Goal: Information Seeking & Learning: Learn about a topic

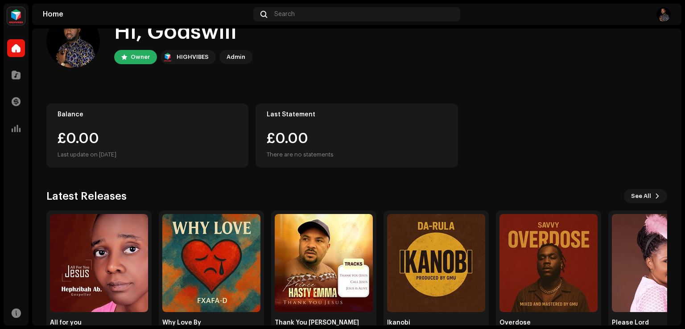
scroll to position [56, 0]
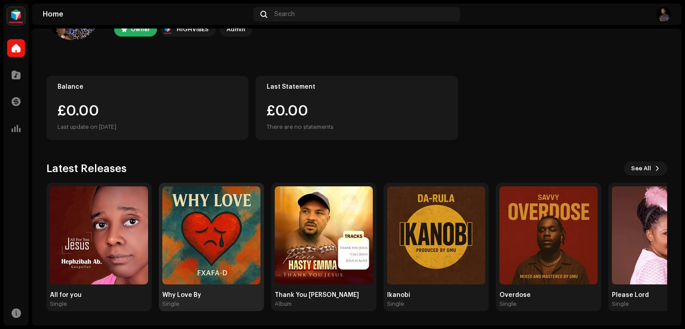
click at [212, 239] on img at bounding box center [211, 235] width 98 height 98
click at [222, 230] on img at bounding box center [211, 235] width 98 height 98
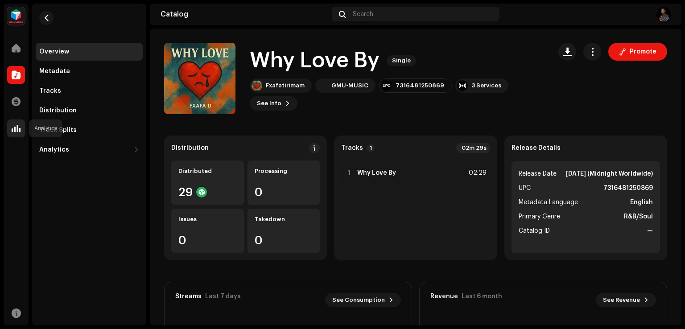
click at [16, 125] on span at bounding box center [16, 128] width 9 height 7
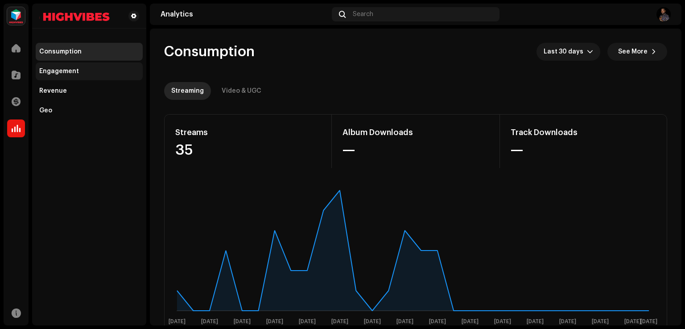
click at [57, 70] on div "Engagement" at bounding box center [59, 71] width 40 height 7
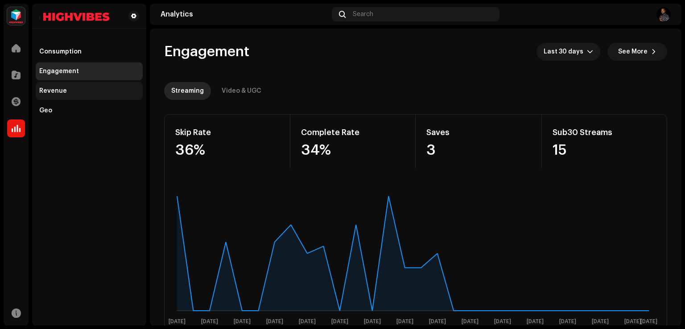
click at [62, 90] on div "Revenue" at bounding box center [53, 90] width 28 height 7
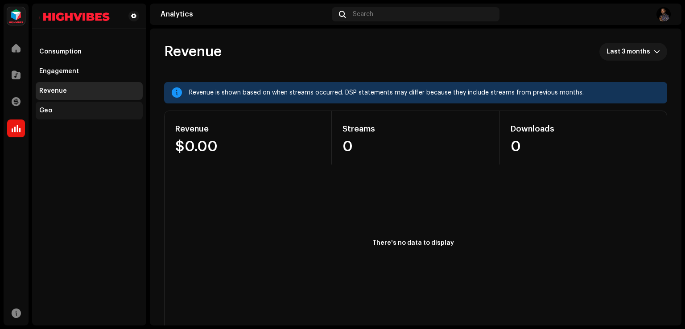
click at [48, 107] on div "Geo" at bounding box center [89, 111] width 107 height 18
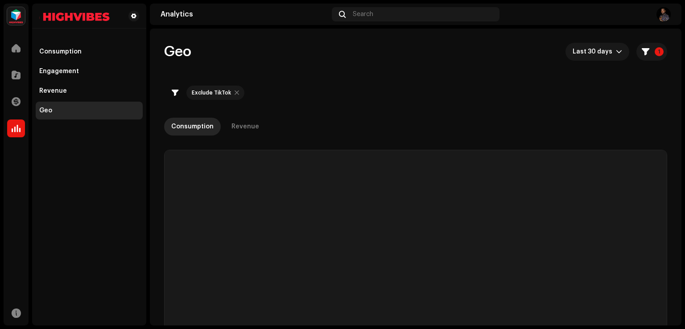
checkbox input "true"
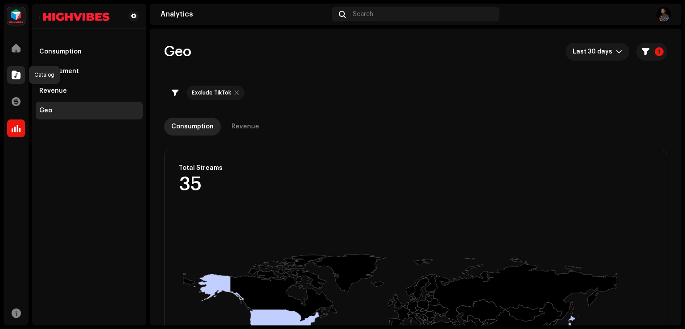
click at [15, 77] on span at bounding box center [16, 74] width 9 height 7
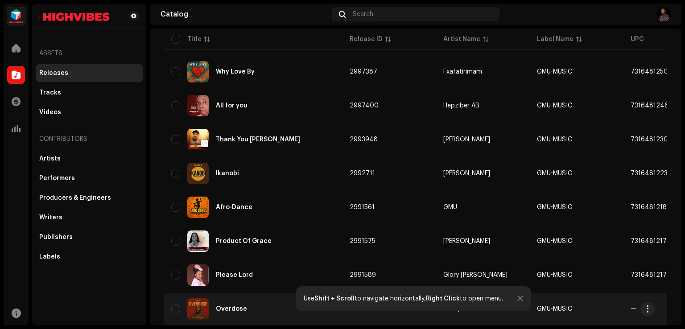
scroll to position [89, 0]
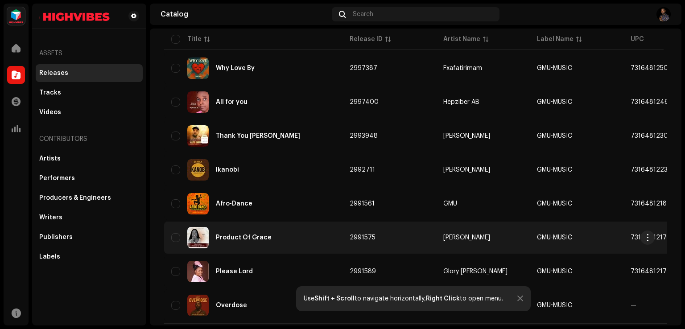
click at [241, 234] on div "Product Of Grace" at bounding box center [244, 237] width 56 height 6
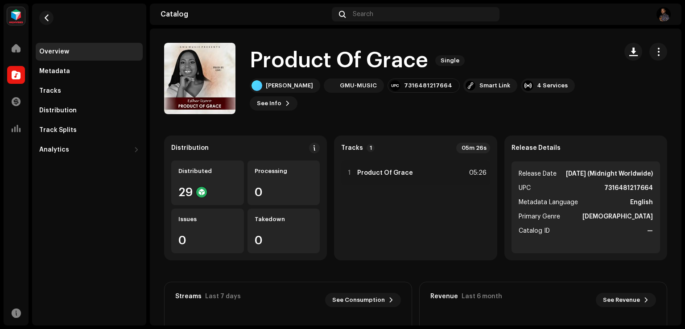
scroll to position [0, 0]
drag, startPoint x: 11, startPoint y: 128, endPoint x: 20, endPoint y: 130, distance: 9.1
click at [11, 128] on div at bounding box center [16, 128] width 18 height 18
click at [537, 89] on div "4 Services" at bounding box center [552, 85] width 31 height 7
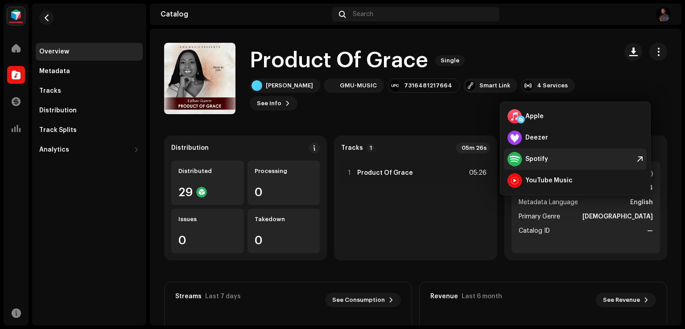
click at [532, 157] on div "Spotify" at bounding box center [536, 159] width 23 height 7
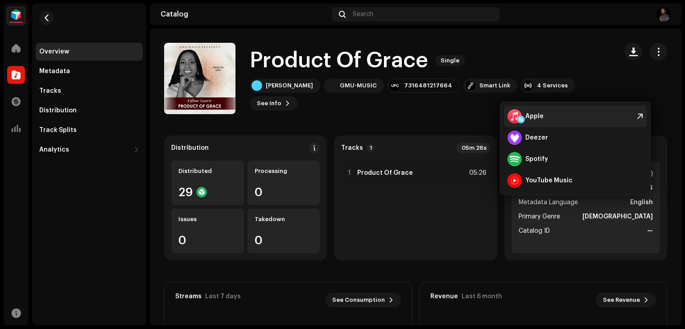
click at [529, 116] on div "Apple" at bounding box center [534, 116] width 18 height 7
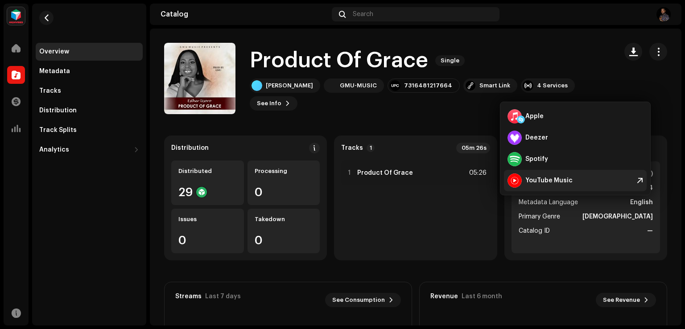
click at [529, 179] on div "YouTube Music" at bounding box center [548, 180] width 47 height 7
click at [479, 89] on div "Smart Link" at bounding box center [494, 85] width 31 height 7
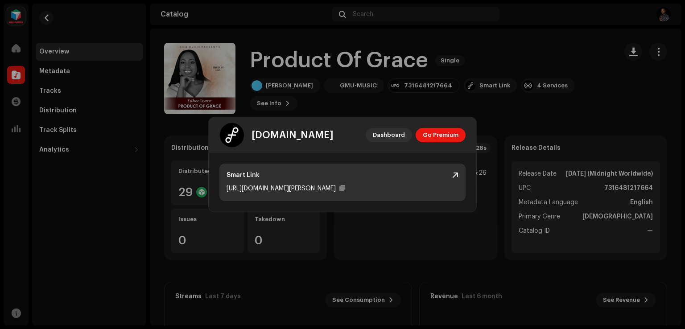
click at [458, 175] on div "Smart Link [URL][DOMAIN_NAME][PERSON_NAME]" at bounding box center [342, 182] width 246 height 37
